Goal: Use online tool/utility: Utilize a website feature to perform a specific function

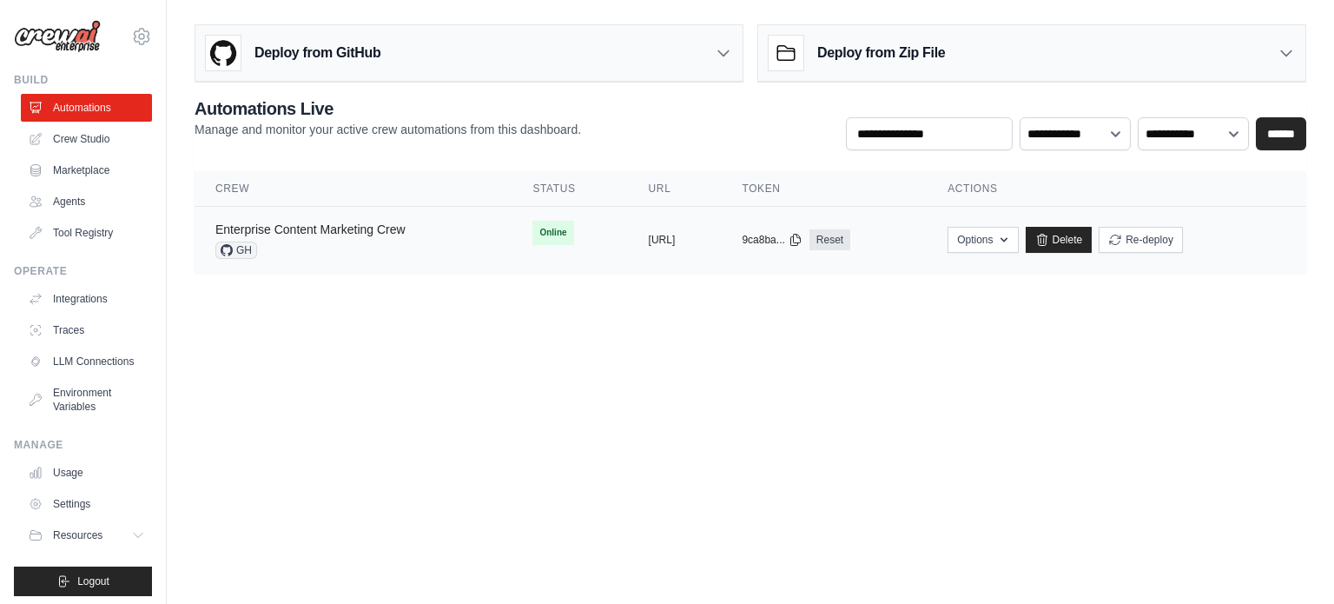
click at [366, 227] on link "Enterprise Content Marketing Crew" at bounding box center [310, 229] width 190 height 14
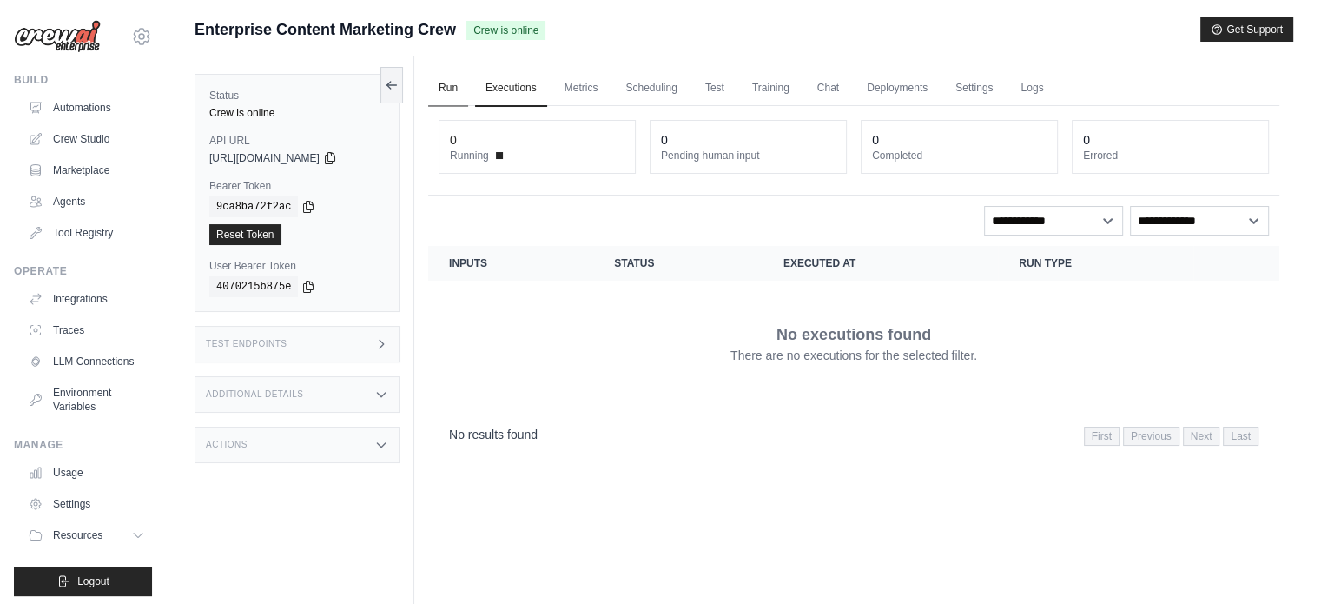
click at [432, 85] on link "Run" at bounding box center [448, 88] width 40 height 36
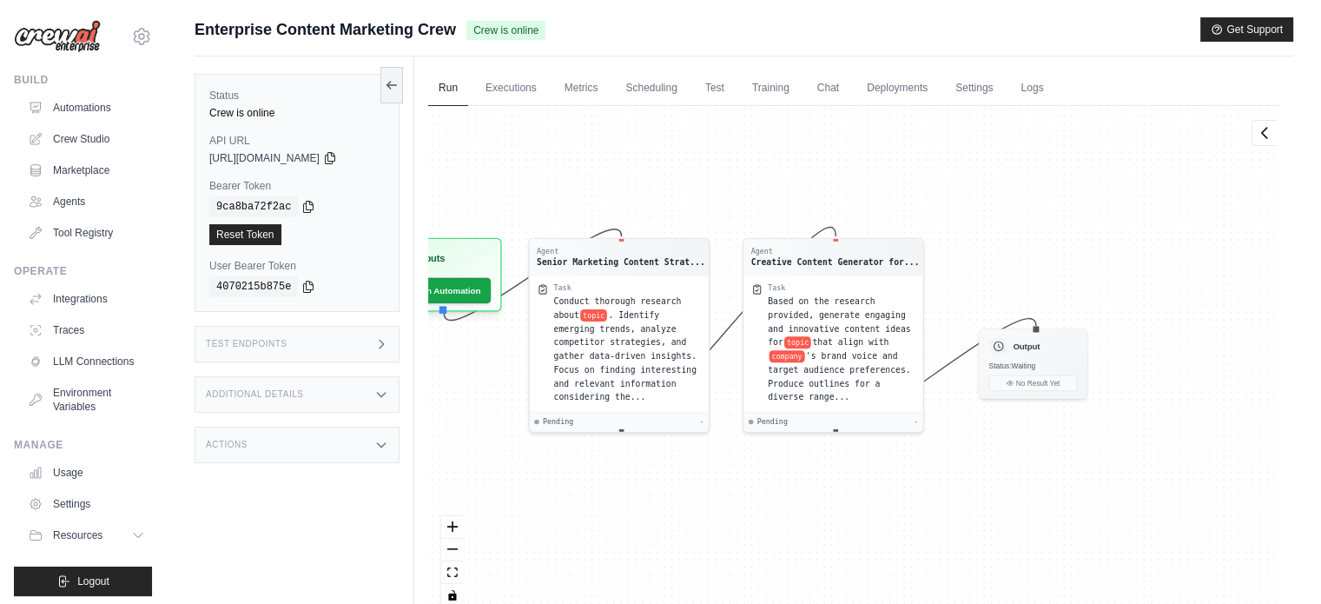
drag, startPoint x: 893, startPoint y: 233, endPoint x: 771, endPoint y: 198, distance: 126.5
click at [771, 198] on div "Agent Senior Marketing Content Strat... Task Conduct thorough research about to…" at bounding box center [853, 362] width 851 height 513
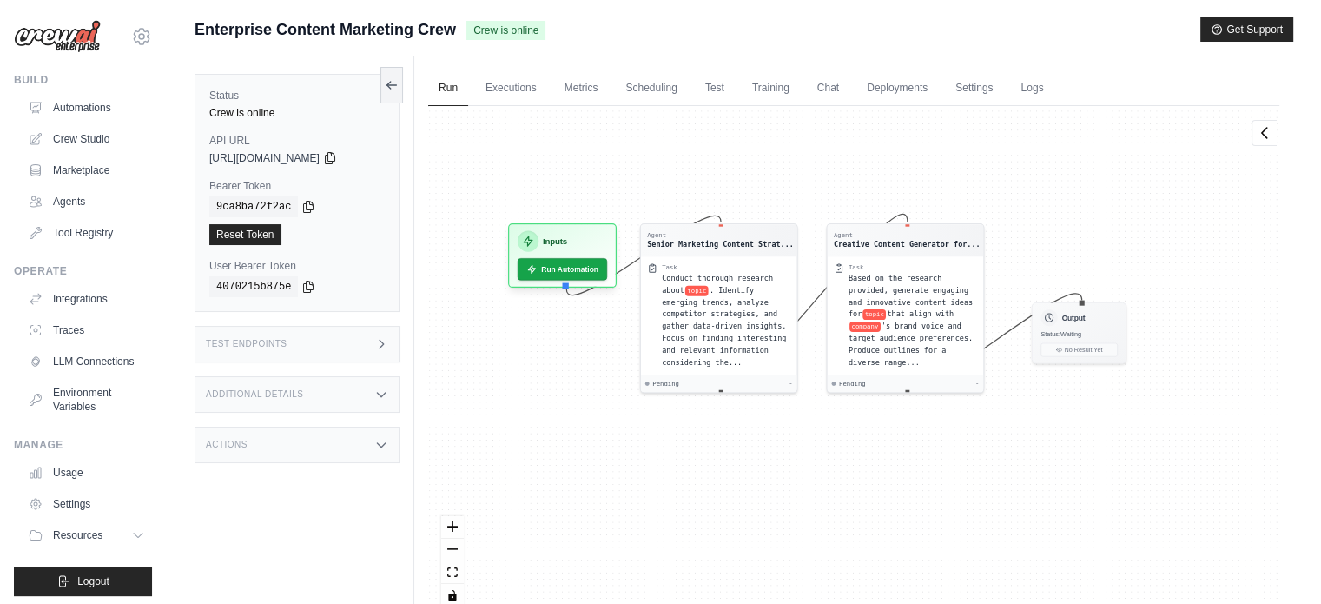
drag, startPoint x: 568, startPoint y: 459, endPoint x: 646, endPoint y: 431, distance: 83.3
click at [646, 431] on div "Agent Senior Marketing Content Strat... Task Conduct thorough research about to…" at bounding box center [853, 362] width 851 height 513
click at [719, 86] on link "Test" at bounding box center [715, 88] width 40 height 36
